Goal: Transaction & Acquisition: Purchase product/service

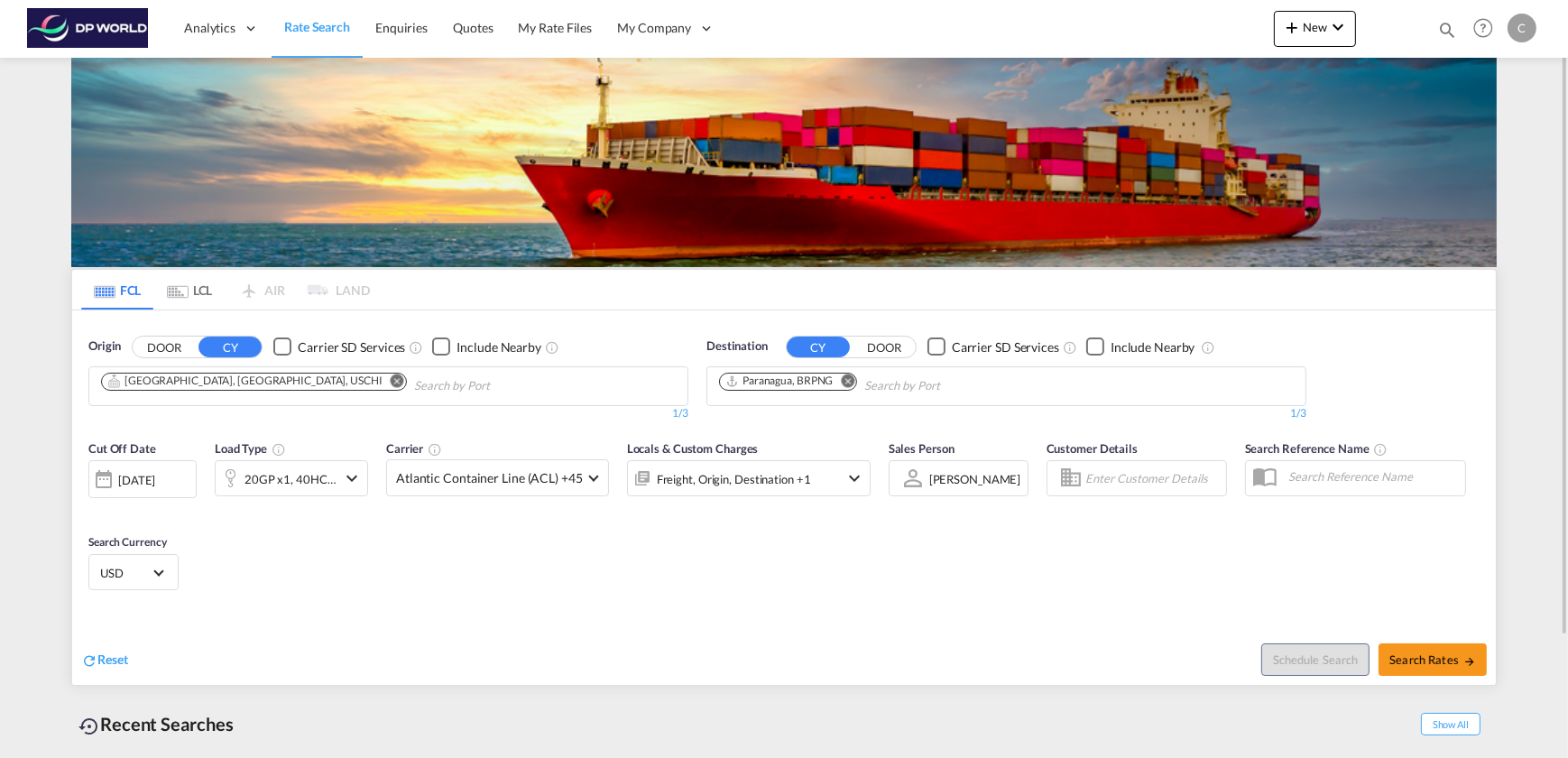
click at [390, 380] on md-icon "Remove" at bounding box center [397, 380] width 14 height 14
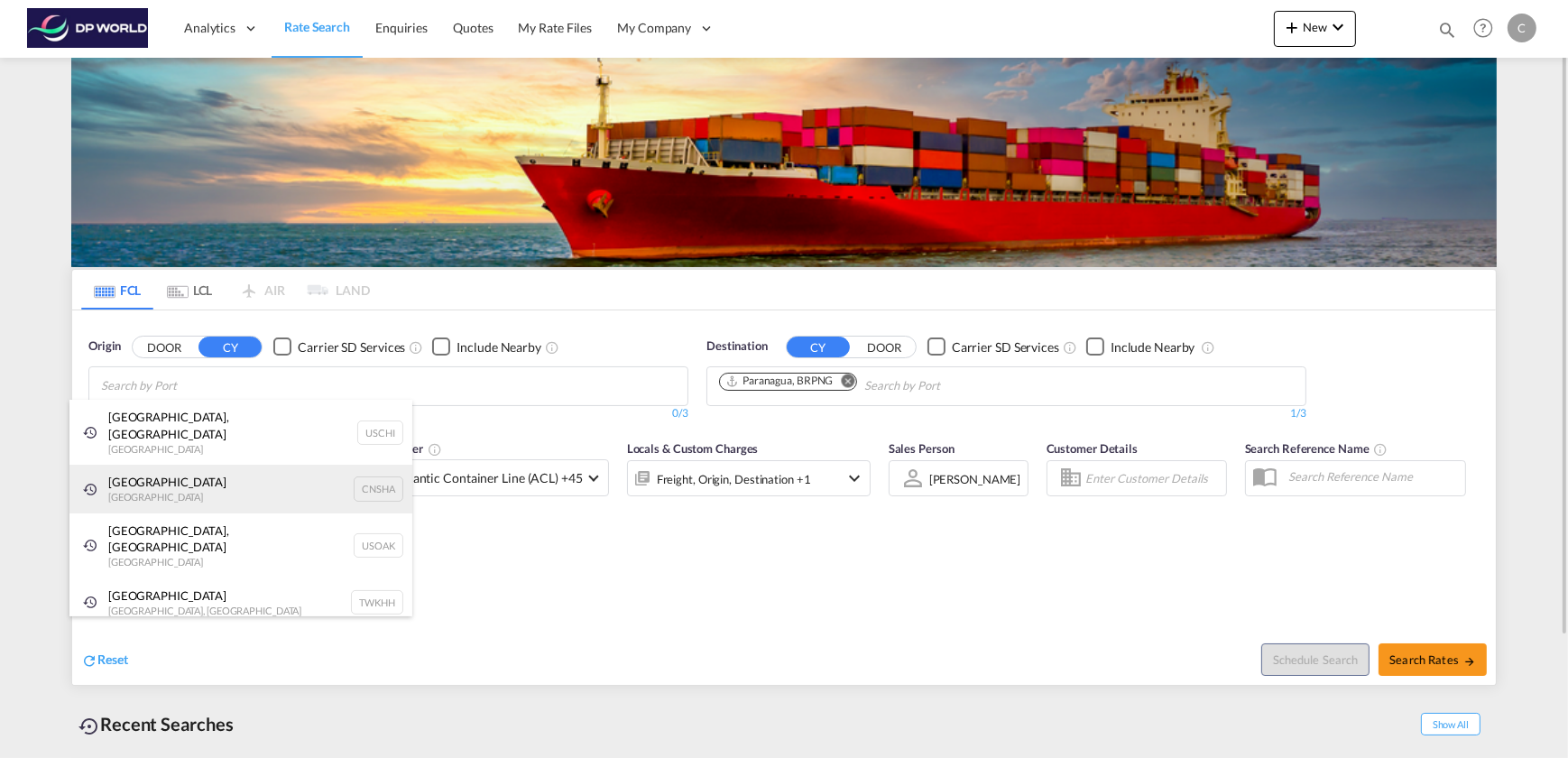
click at [207, 478] on div "Shanghai [GEOGRAPHIC_DATA] CNSHA" at bounding box center [241, 489] width 343 height 49
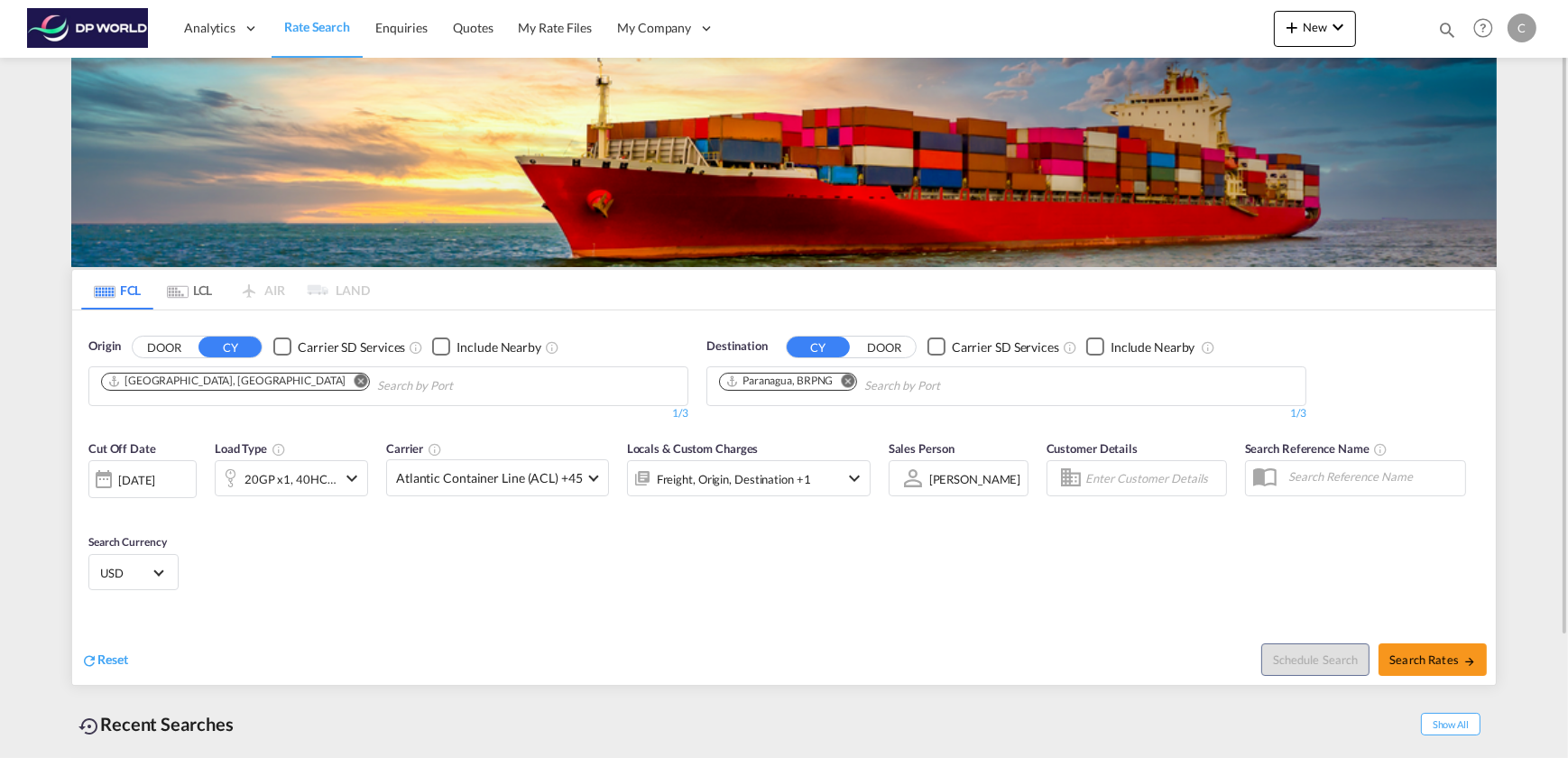
click at [849, 378] on md-icon "Remove" at bounding box center [848, 380] width 14 height 14
click at [890, 345] on button "DOOR" at bounding box center [883, 346] width 63 height 20
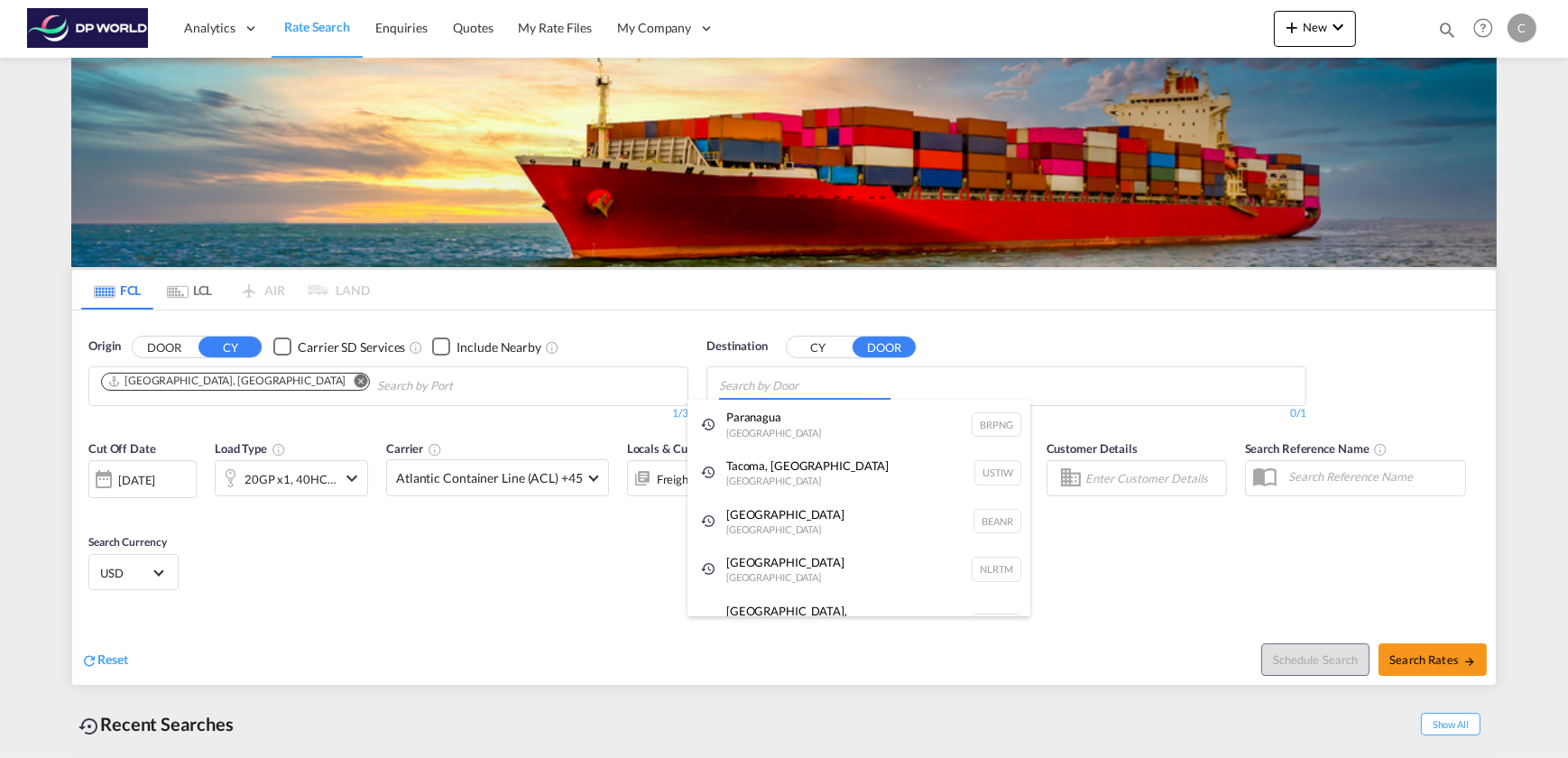
click at [793, 384] on body "Analytics Dashboard Rate Search Enquiries Quotes My Rate Files My Company" at bounding box center [784, 379] width 1568 height 758
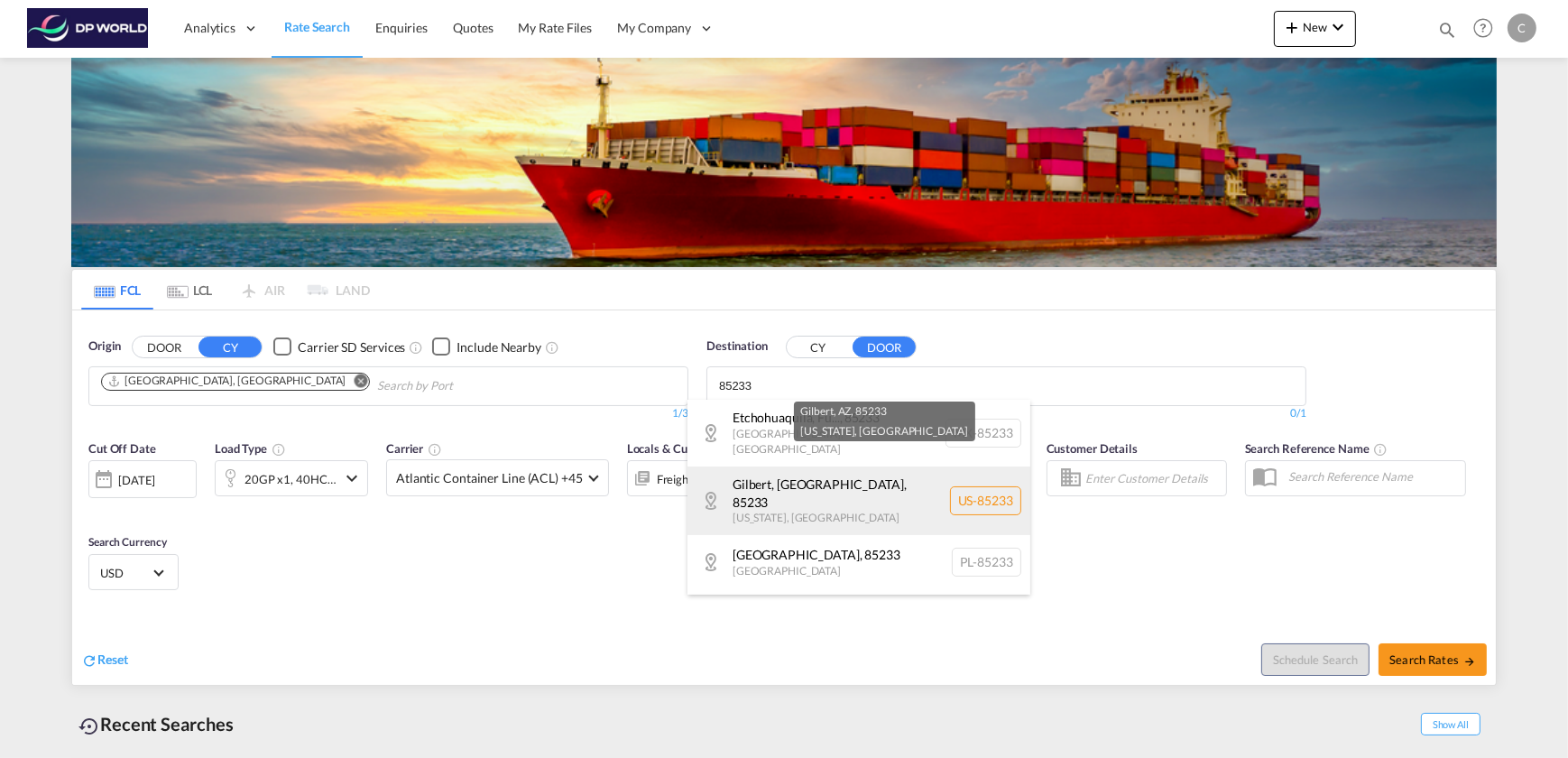
type input "85233"
click at [787, 479] on div "[GEOGRAPHIC_DATA][US_STATE] , [GEOGRAPHIC_DATA] [GEOGRAPHIC_DATA]-85233" at bounding box center [858, 501] width 343 height 69
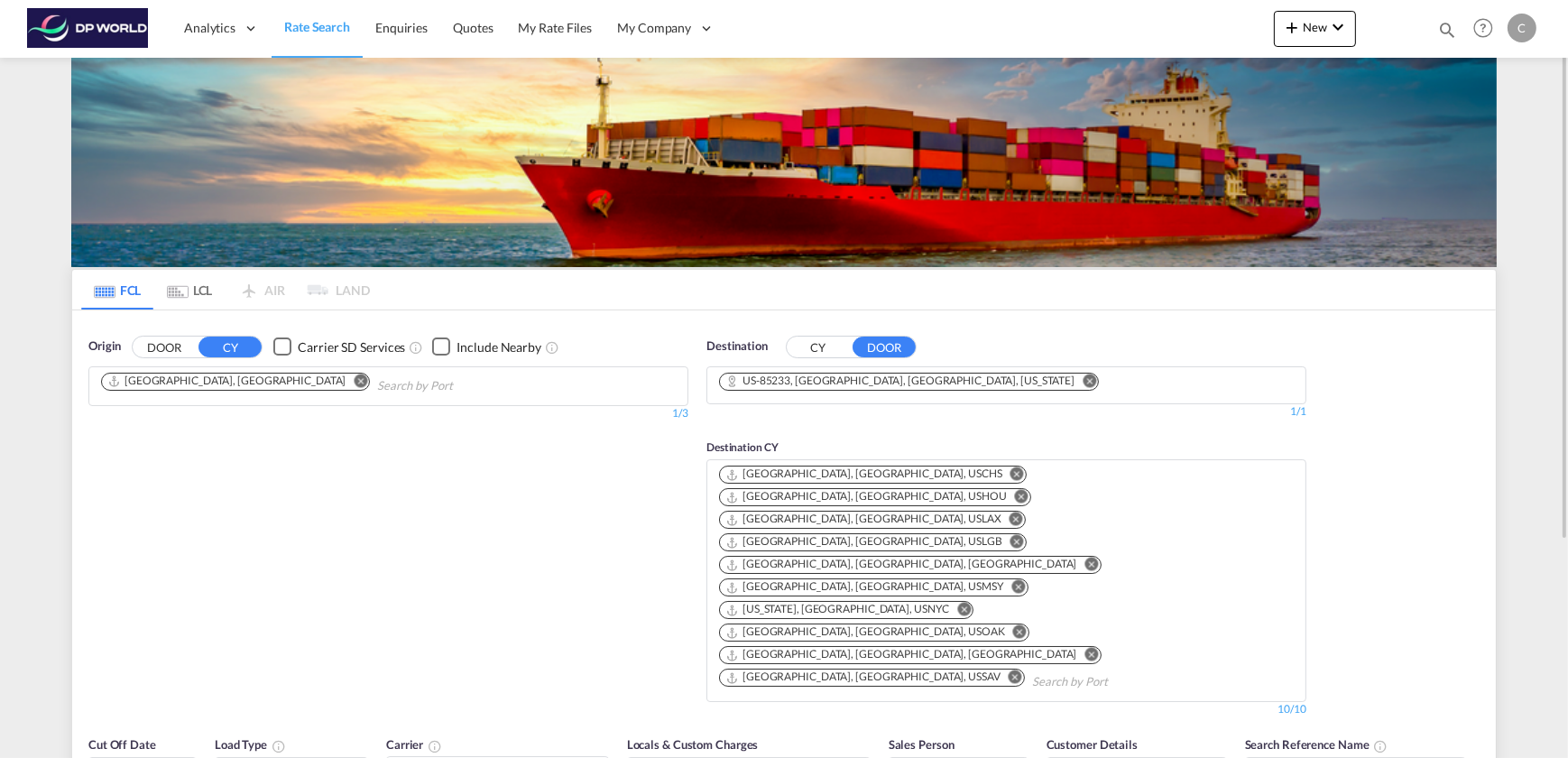
click at [1008, 671] on md-icon "Remove" at bounding box center [1015, 677] width 14 height 14
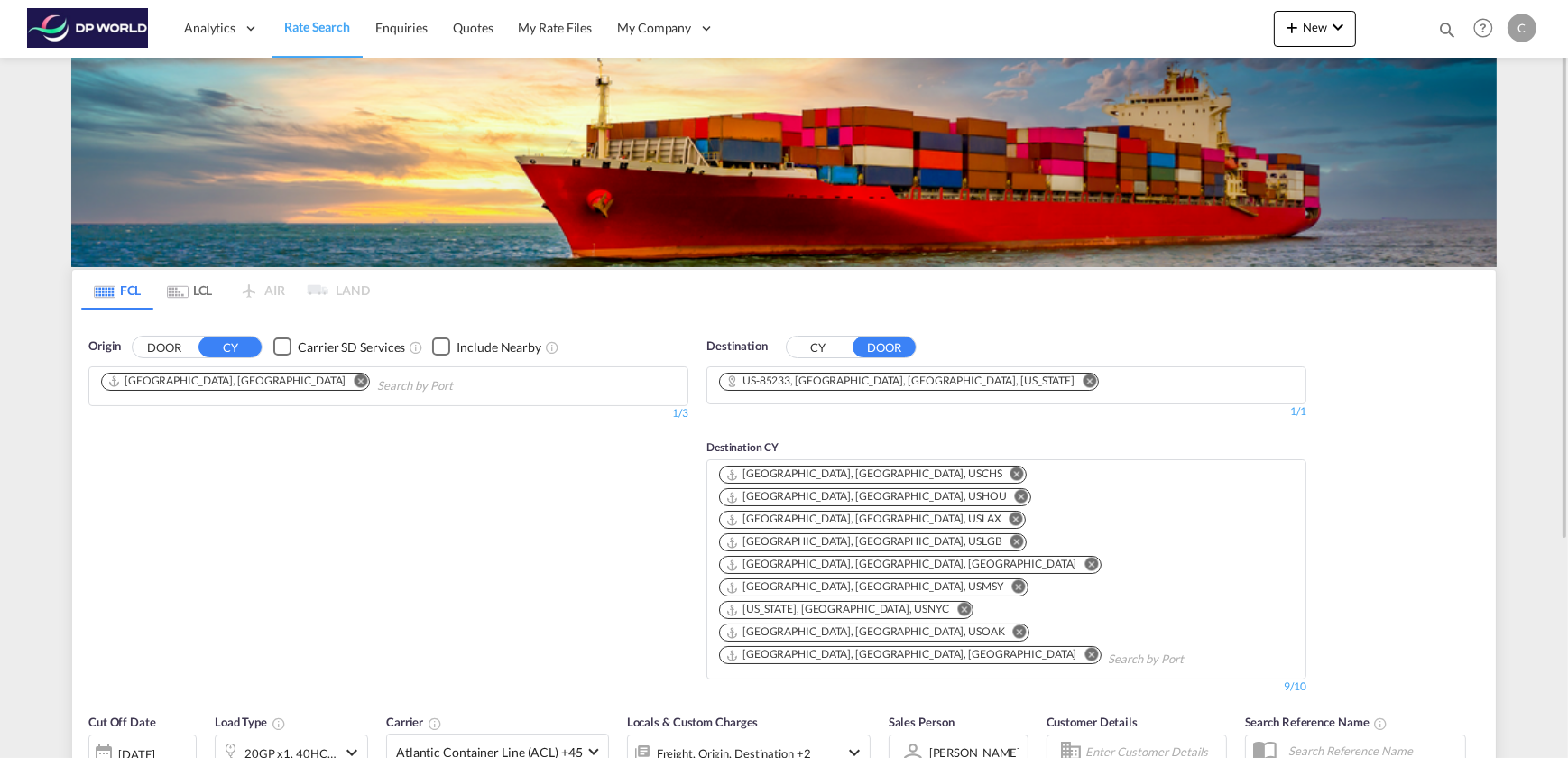
click at [958, 603] on md-icon "Remove" at bounding box center [964, 610] width 14 height 14
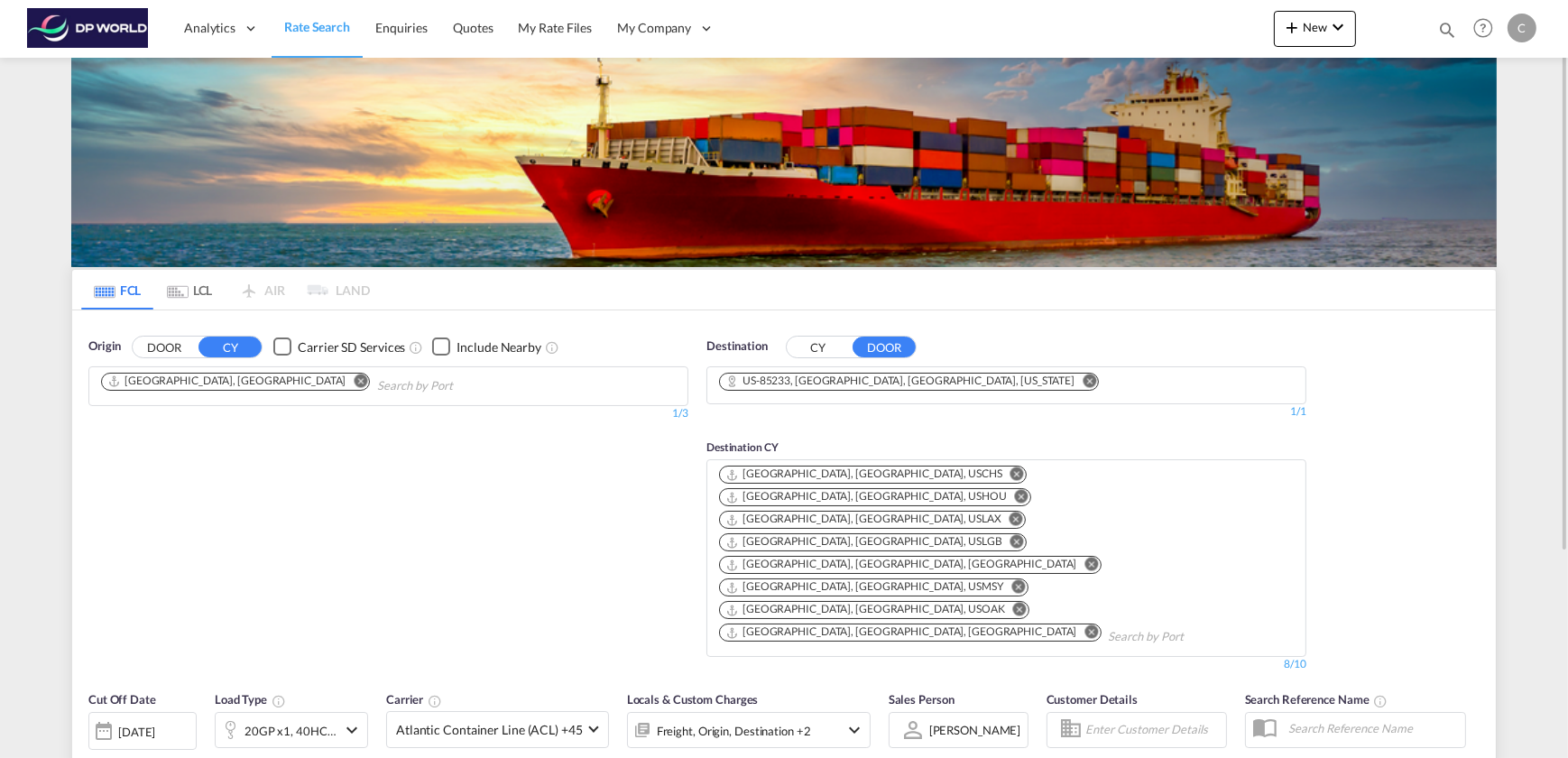
click at [1010, 470] on md-icon "Remove" at bounding box center [1017, 475] width 14 height 14
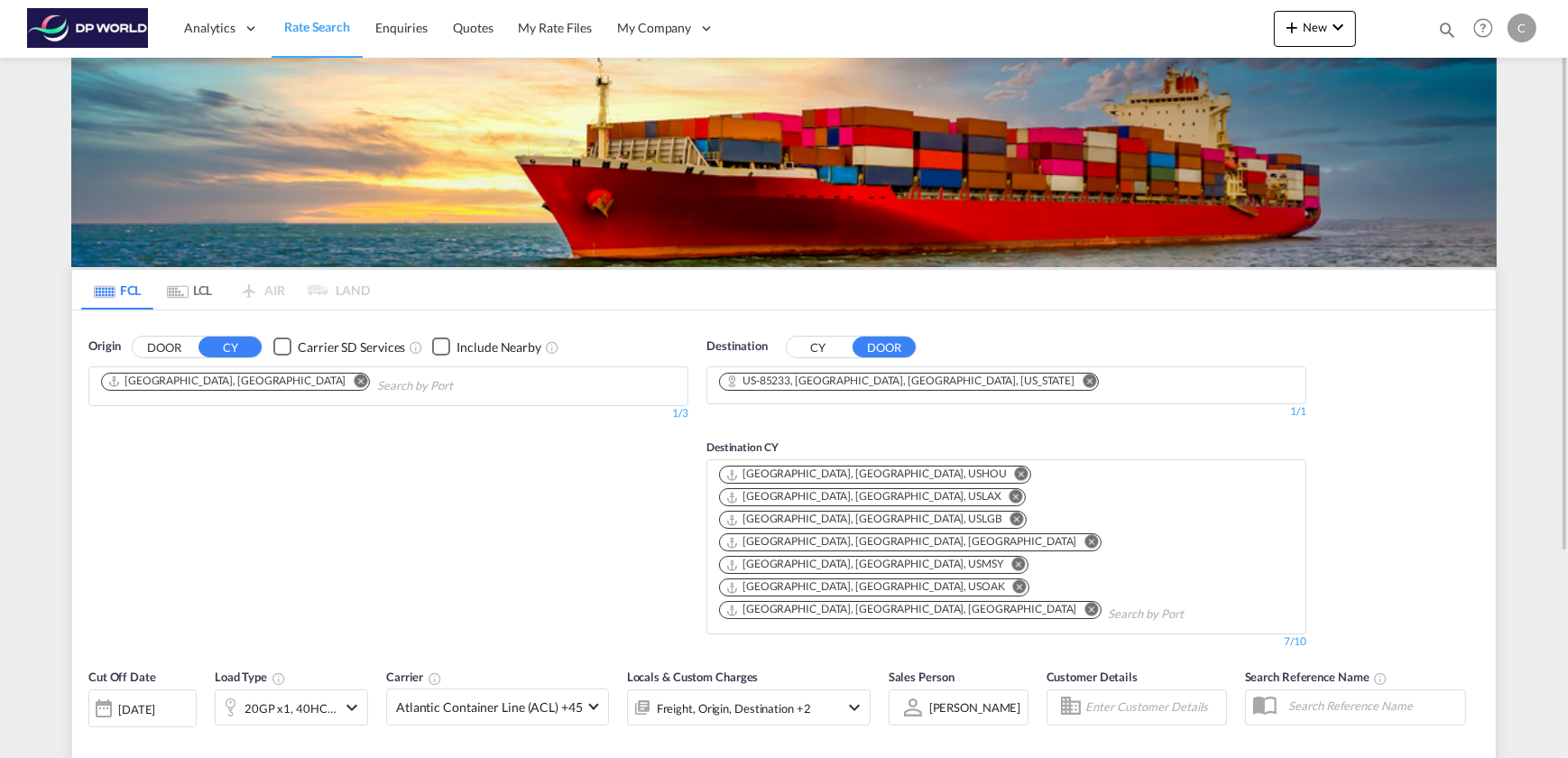
click at [1002, 511] on div "[GEOGRAPHIC_DATA], [GEOGRAPHIC_DATA], USLGB" at bounding box center [863, 519] width 277 height 16
click at [1018, 557] on md-icon "Remove" at bounding box center [1019, 564] width 14 height 14
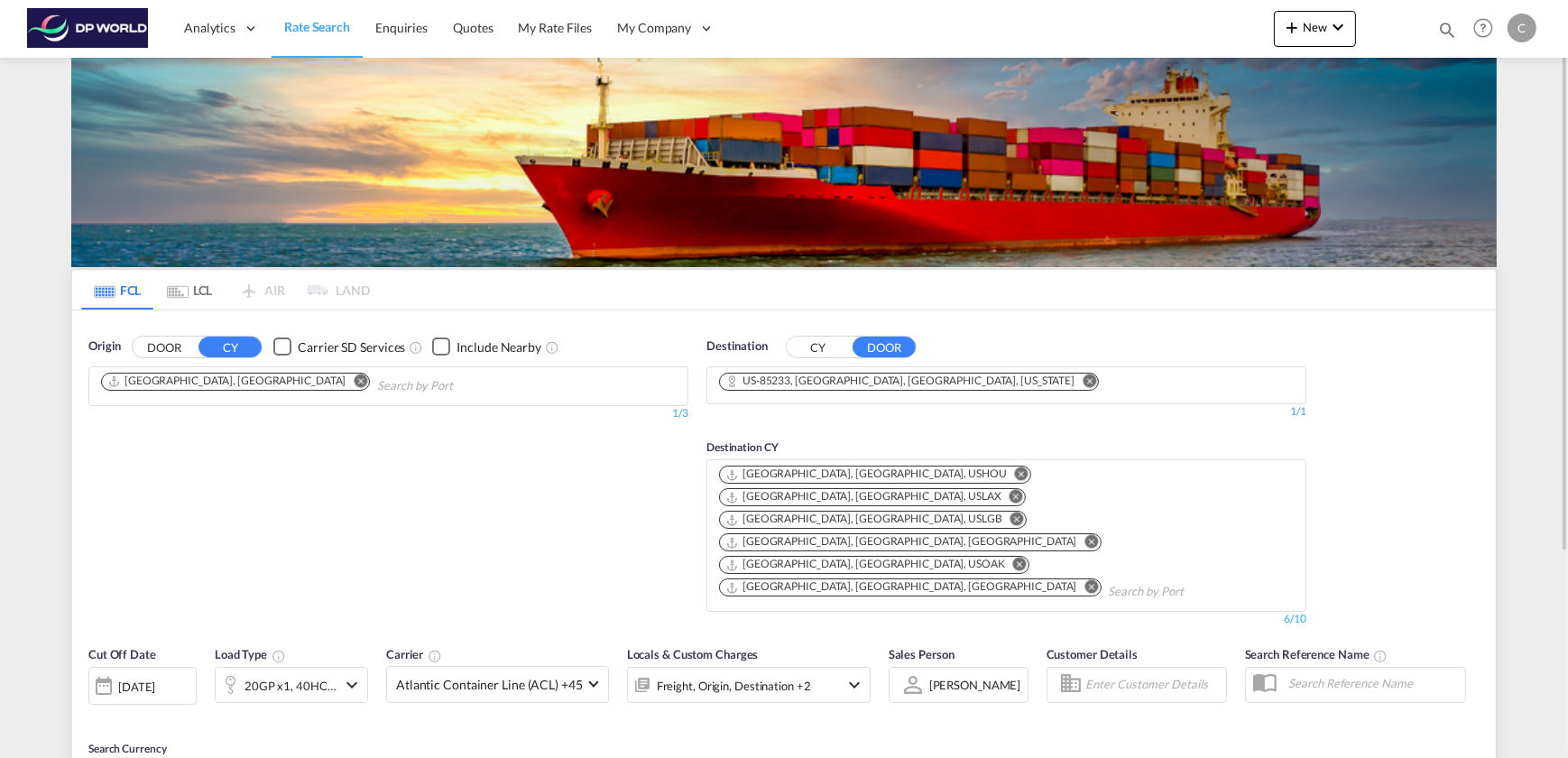
click at [1098, 580] on md-icon "Remove" at bounding box center [1092, 587] width 14 height 14
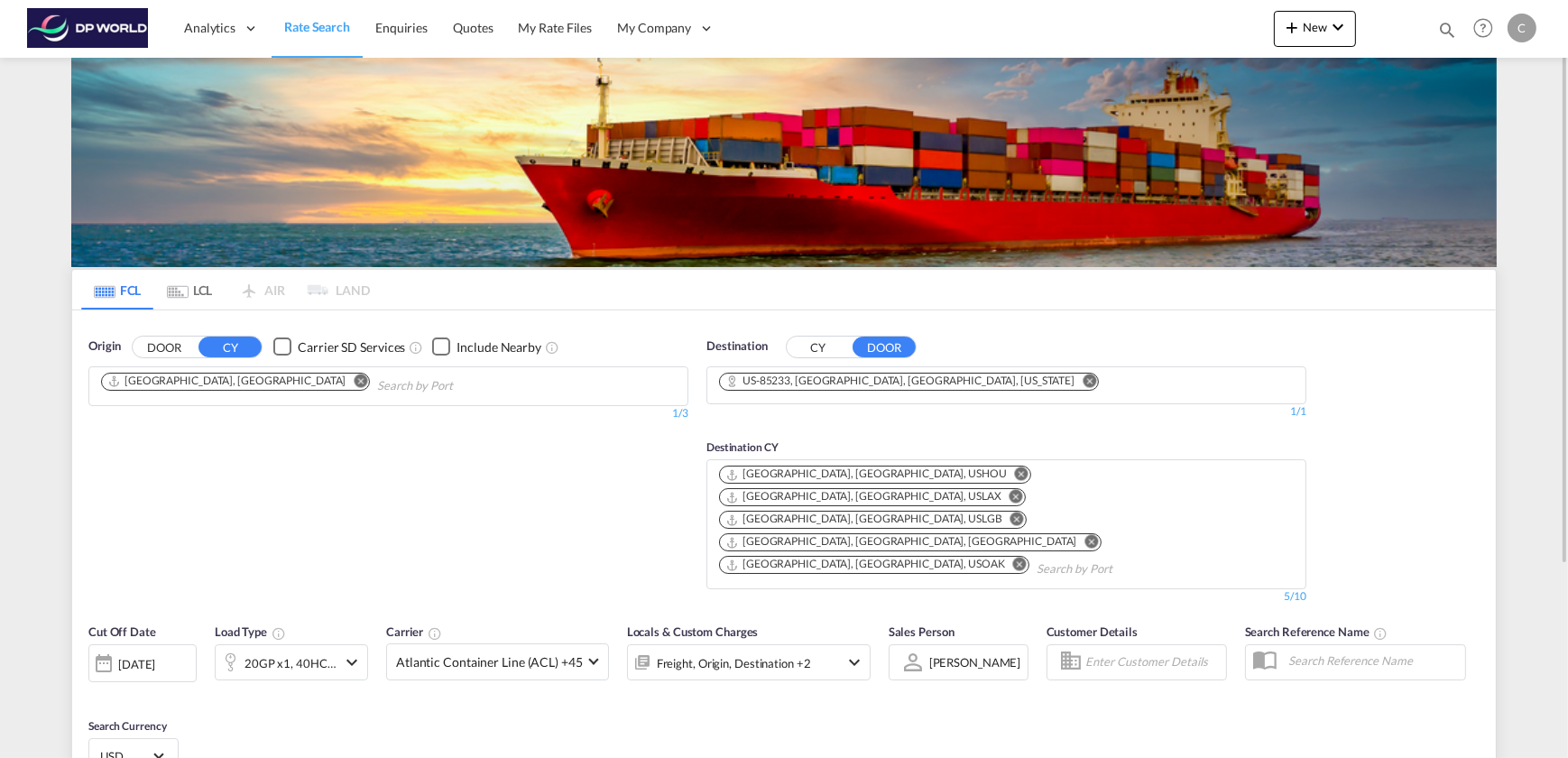
click at [1013, 557] on md-icon "Remove" at bounding box center [1020, 564] width 14 height 14
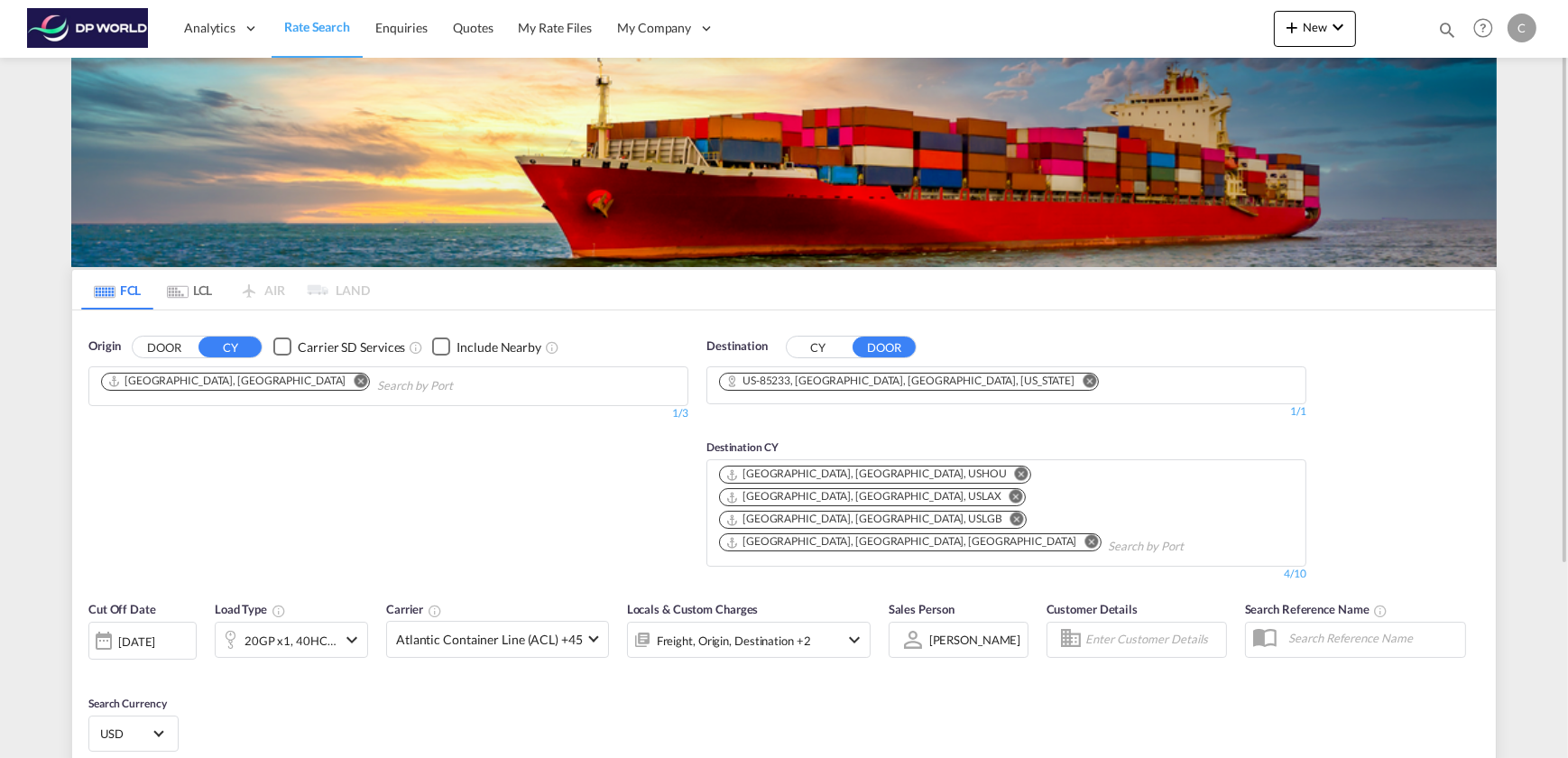
click at [1085, 535] on md-icon "Remove" at bounding box center [1092, 542] width 14 height 14
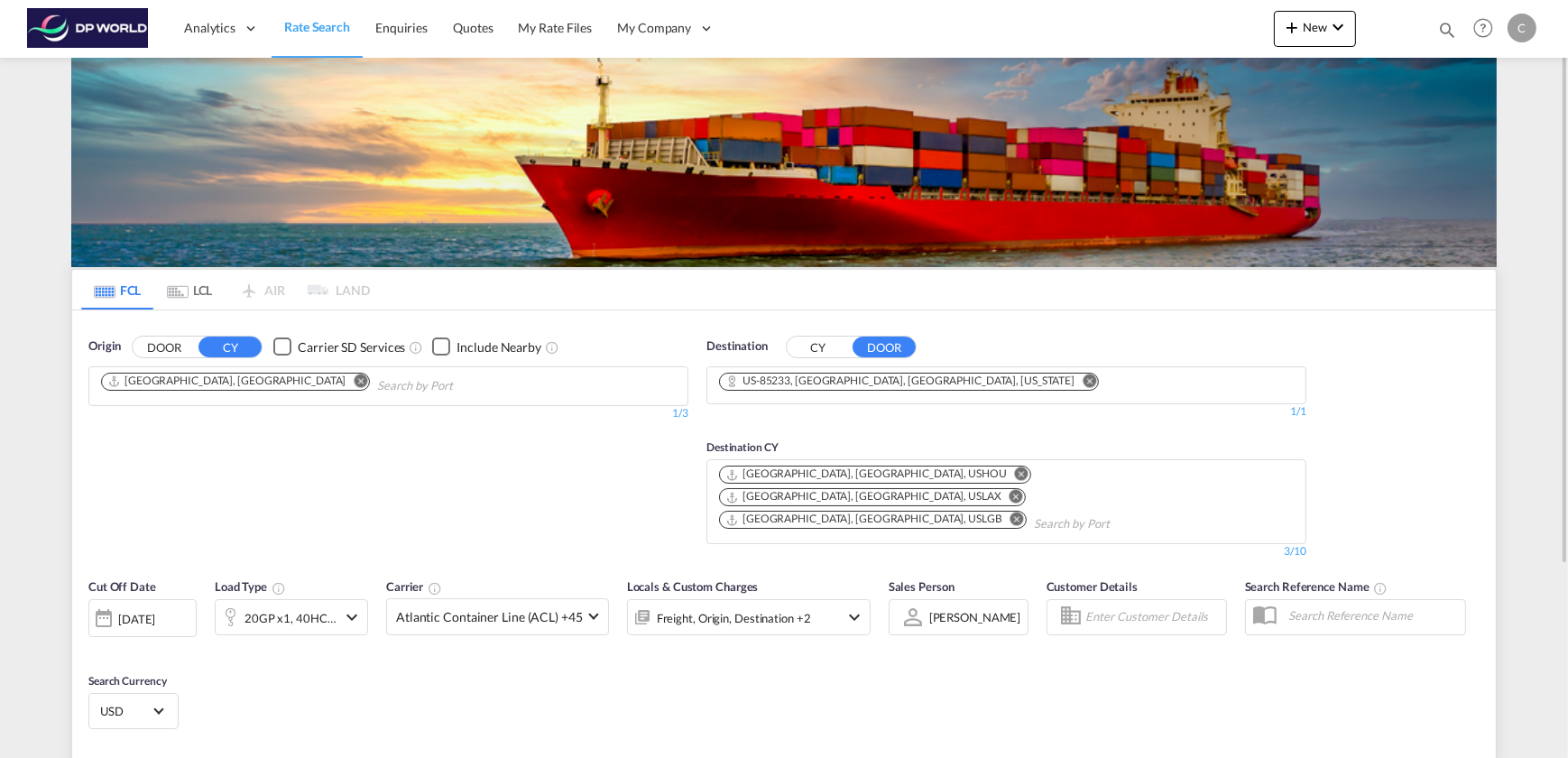
click at [1015, 472] on md-icon "Remove" at bounding box center [1022, 475] width 14 height 14
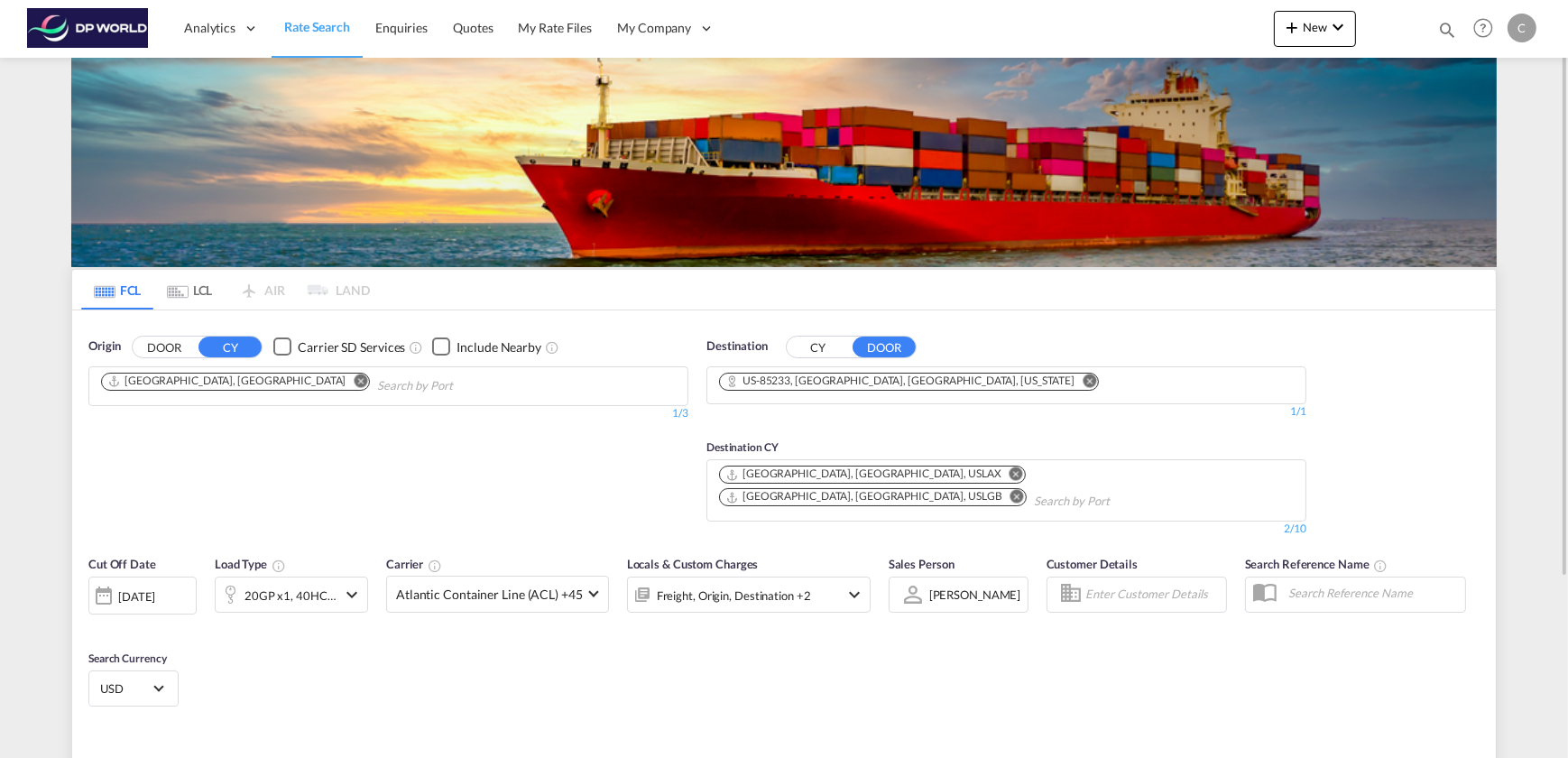
scroll to position [163, 0]
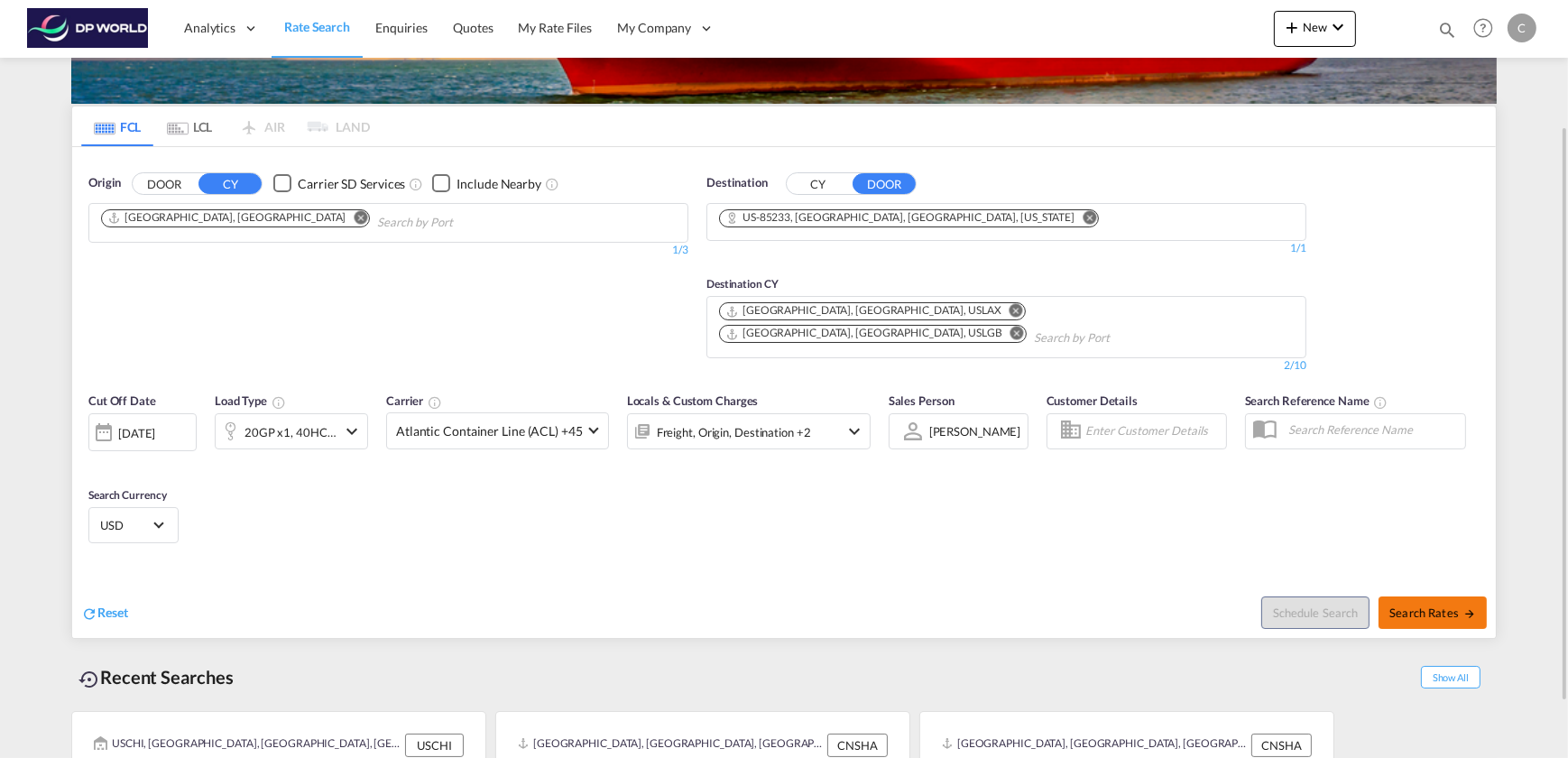
click at [1425, 596] on button "Search Rates" at bounding box center [1432, 611] width 109 height 32
type input "CNSHA to 85233 / [DATE]"
